Goal: Find specific page/section

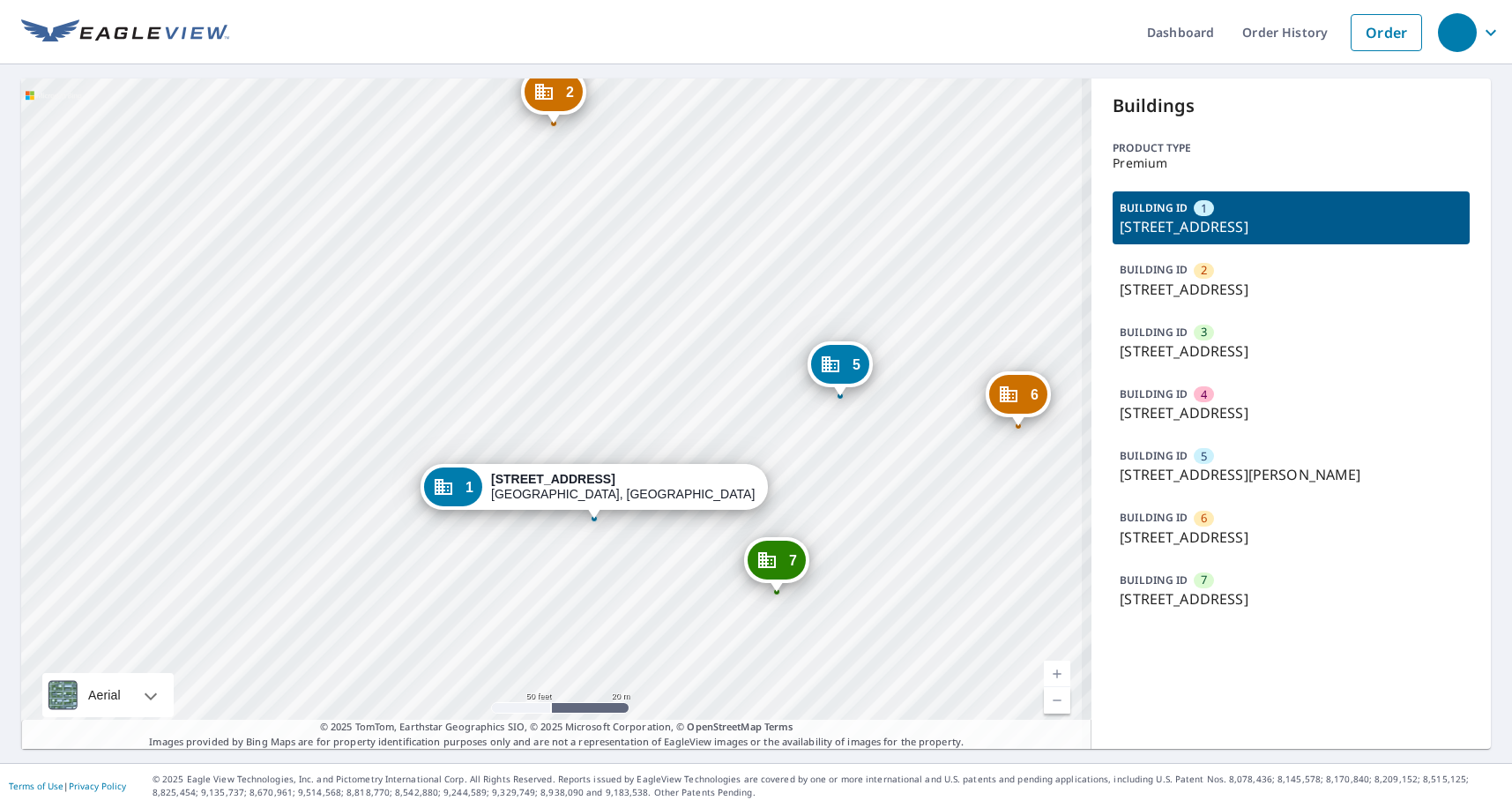
drag, startPoint x: 630, startPoint y: 365, endPoint x: 607, endPoint y: 435, distance: 73.7
click at [607, 435] on div "2 [STREET_ADDRESS][PERSON_NAME] 3 [STREET_ADDRESS] [GEOGRAPHIC_DATA][STREET_ADD…" at bounding box center [556, 413] width 1071 height 671
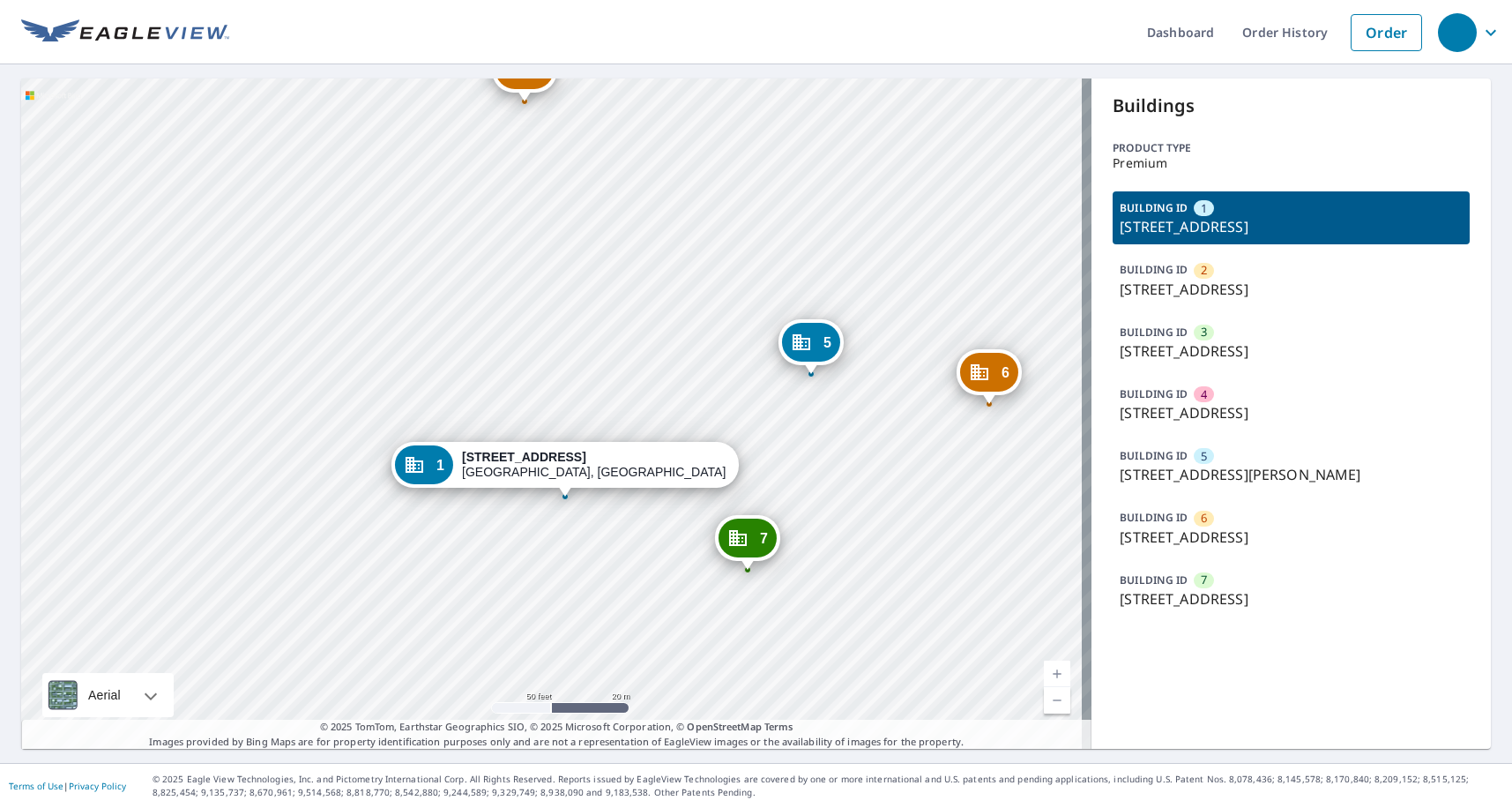
drag, startPoint x: 620, startPoint y: 347, endPoint x: 614, endPoint y: 259, distance: 88.2
click at [614, 259] on div "2 [STREET_ADDRESS][PERSON_NAME] 3 [STREET_ADDRESS] [GEOGRAPHIC_DATA][STREET_ADD…" at bounding box center [556, 413] width 1071 height 671
click at [1231, 343] on p "[STREET_ADDRESS]" at bounding box center [1291, 351] width 343 height 21
